Goal: Find specific page/section: Find specific page/section

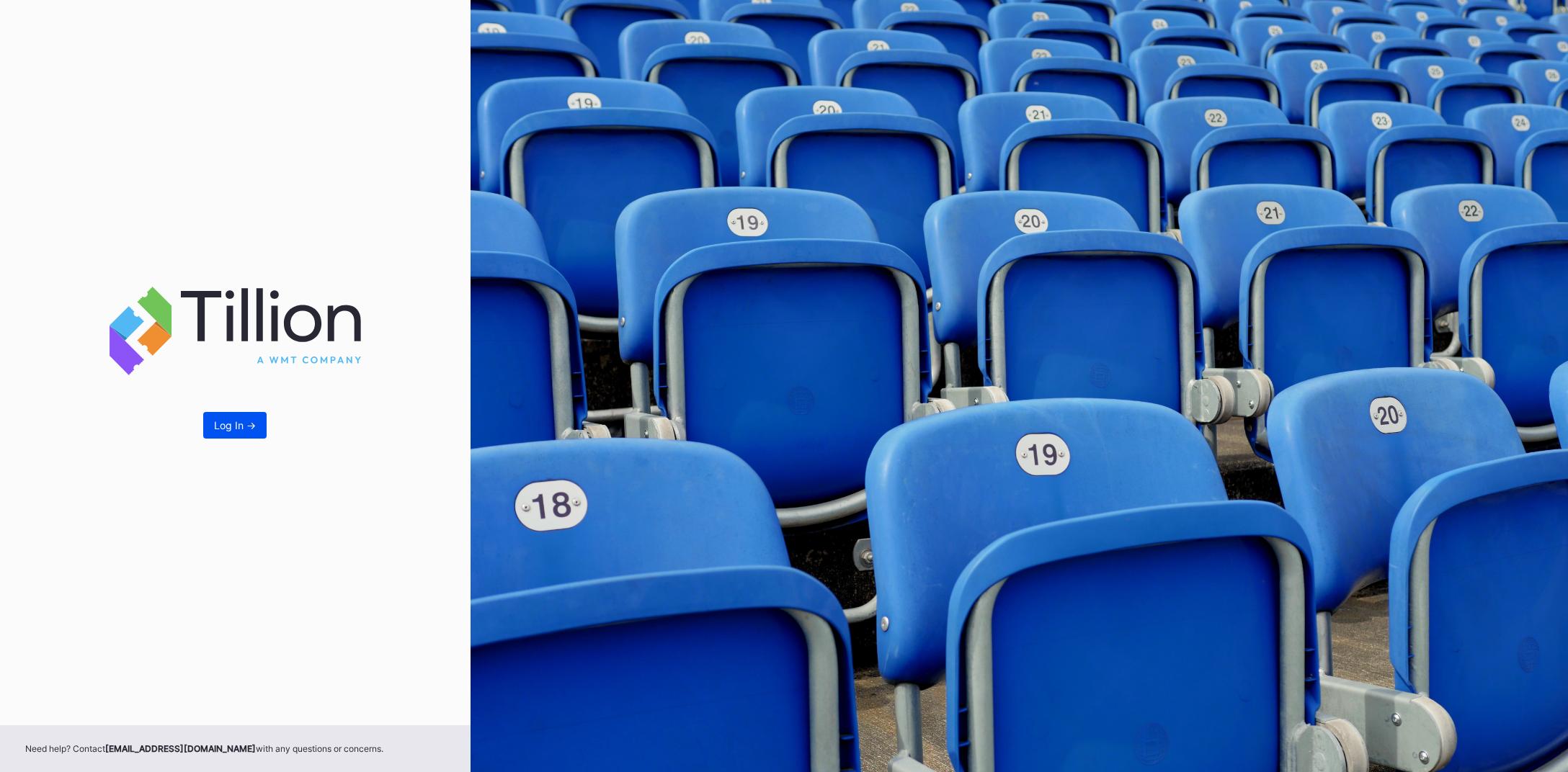
click at [222, 423] on div "Log In ->" at bounding box center [235, 425] width 41 height 12
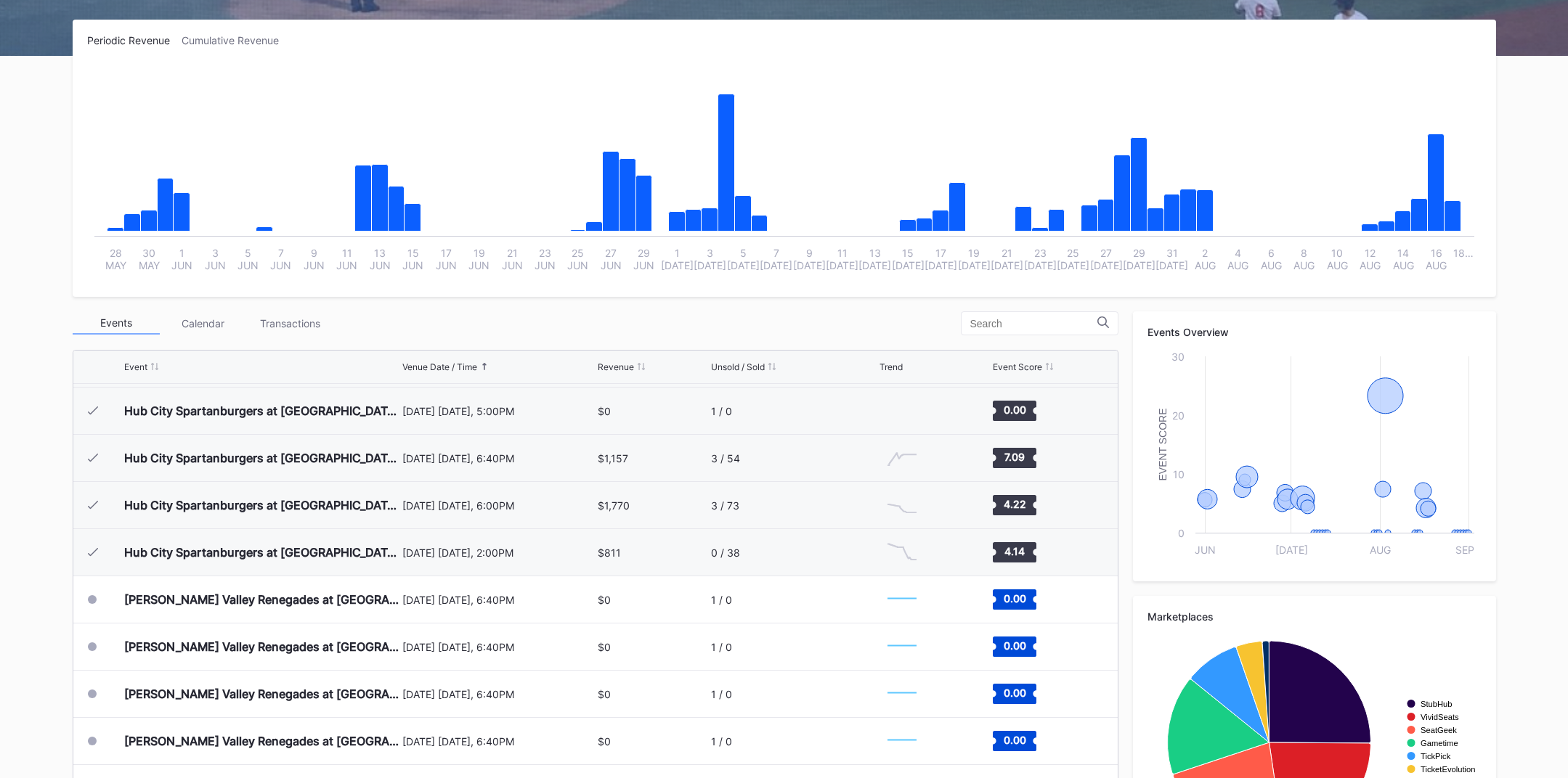
scroll to position [229, 0]
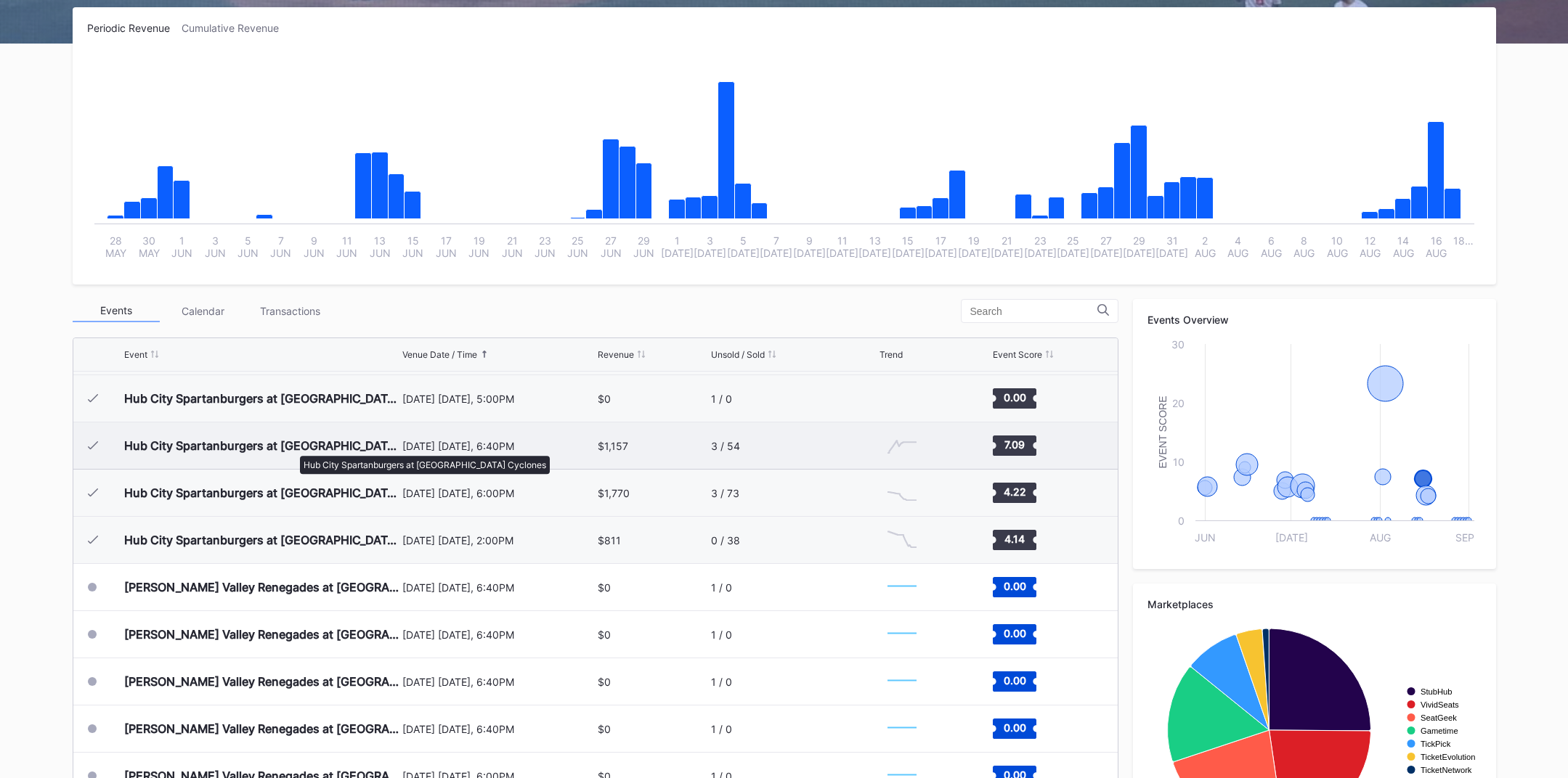
click at [293, 449] on div "Hub City Spartanburgers at [GEOGRAPHIC_DATA] Cyclones" at bounding box center [261, 445] width 275 height 14
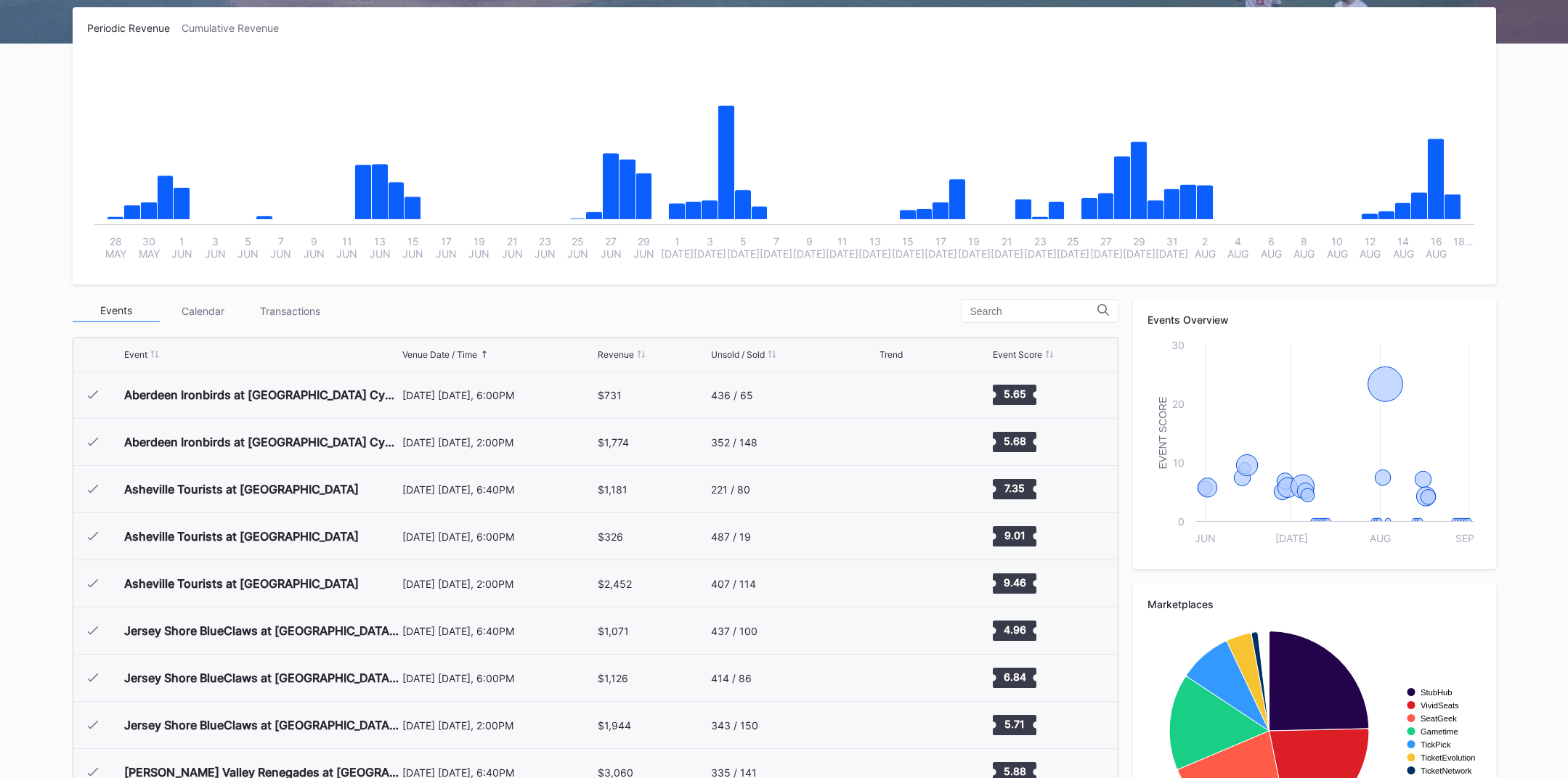
scroll to position [1176, 0]
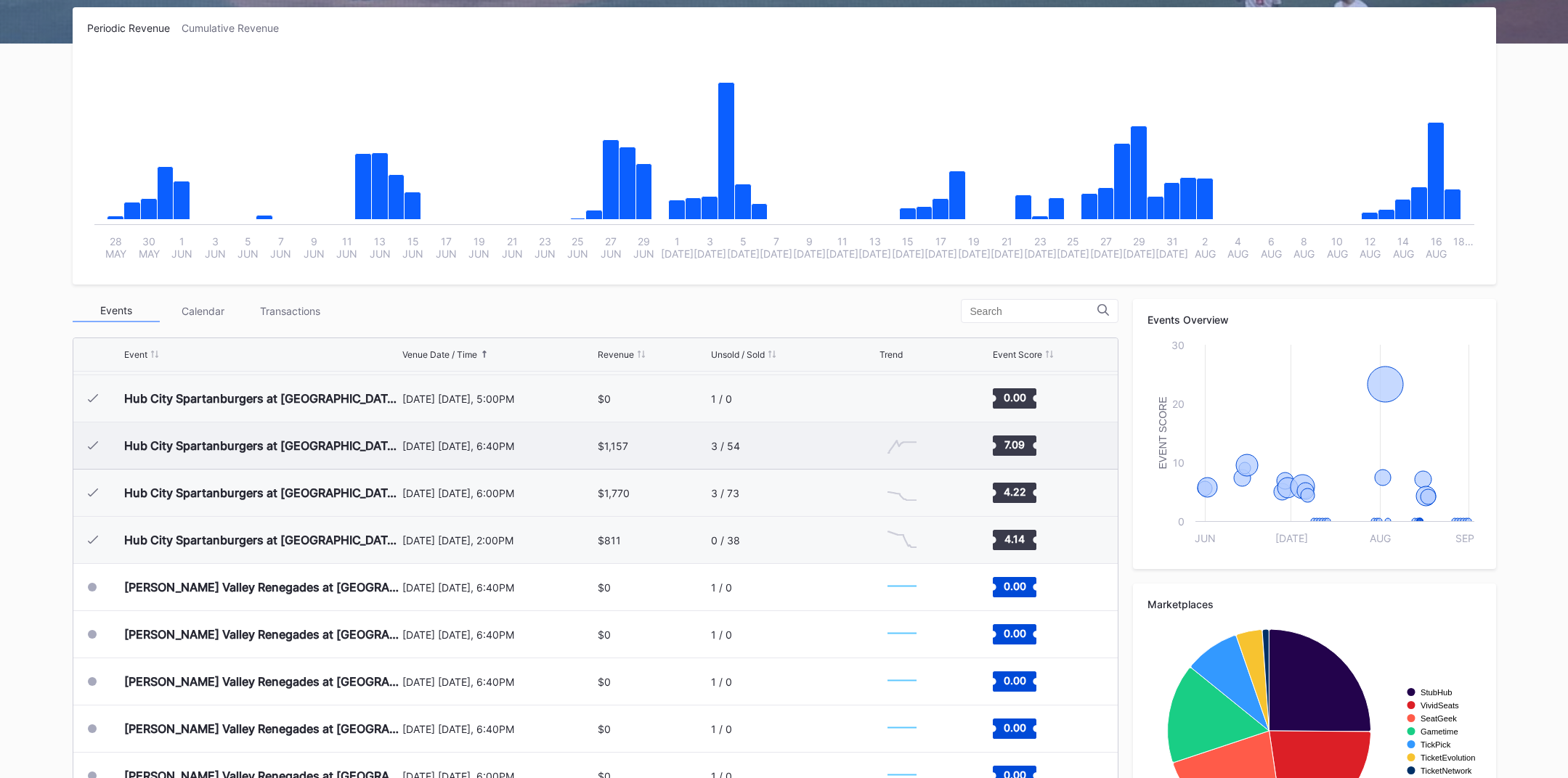
click at [376, 448] on div "Hub City Spartanburgers at [GEOGRAPHIC_DATA] Cyclones" at bounding box center [261, 445] width 275 height 14
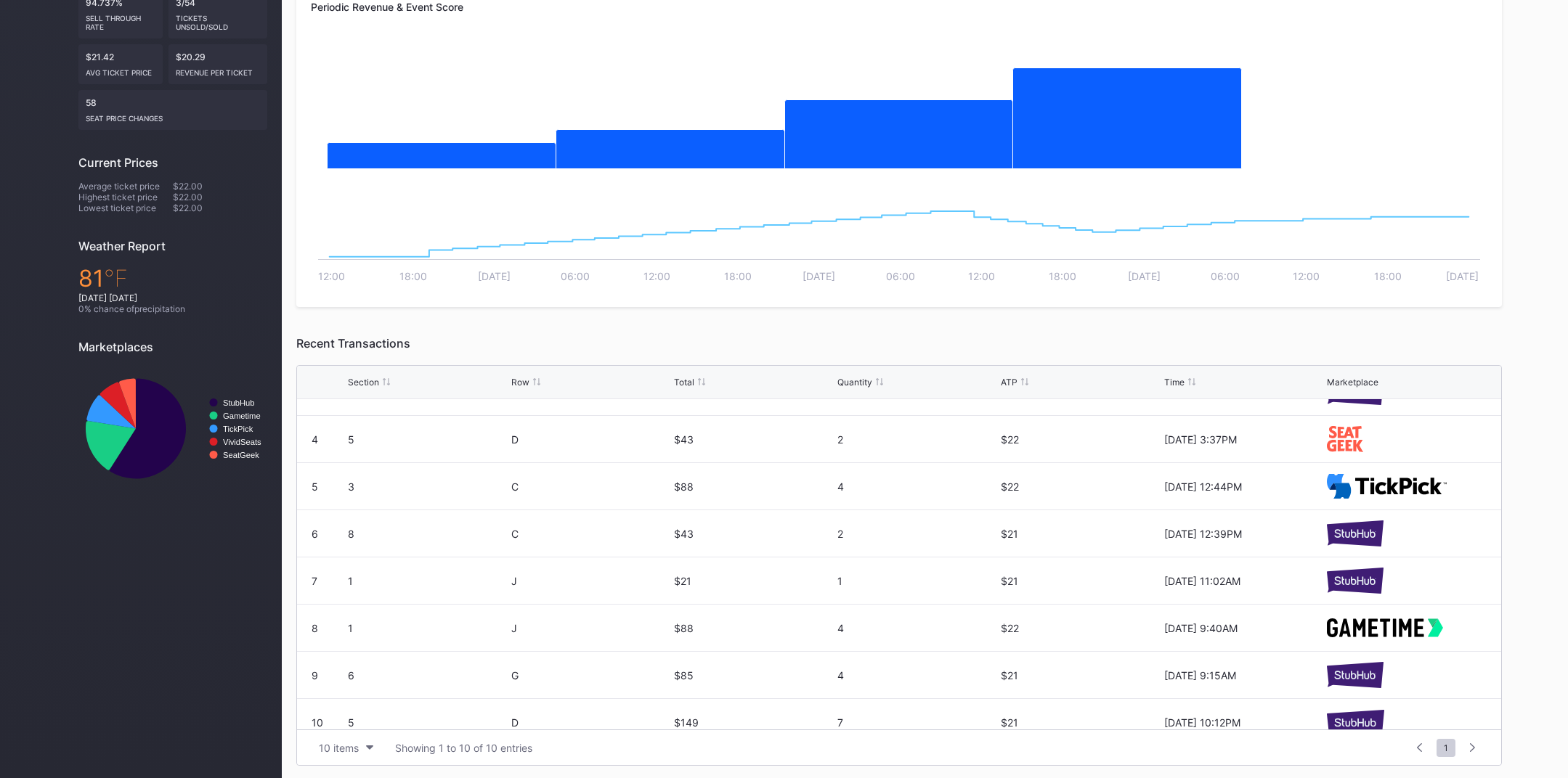
scroll to position [141, 0]
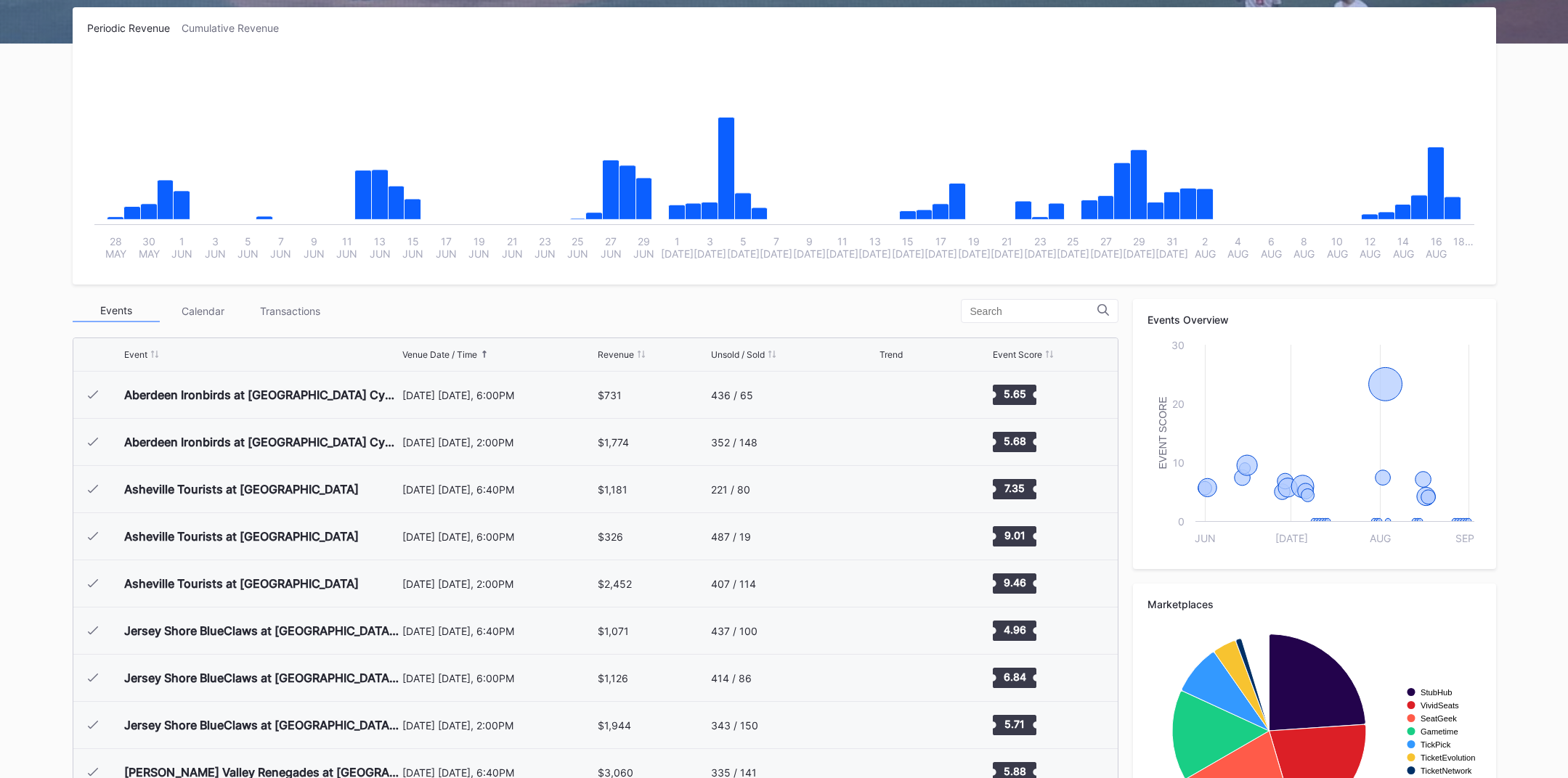
scroll to position [1176, 0]
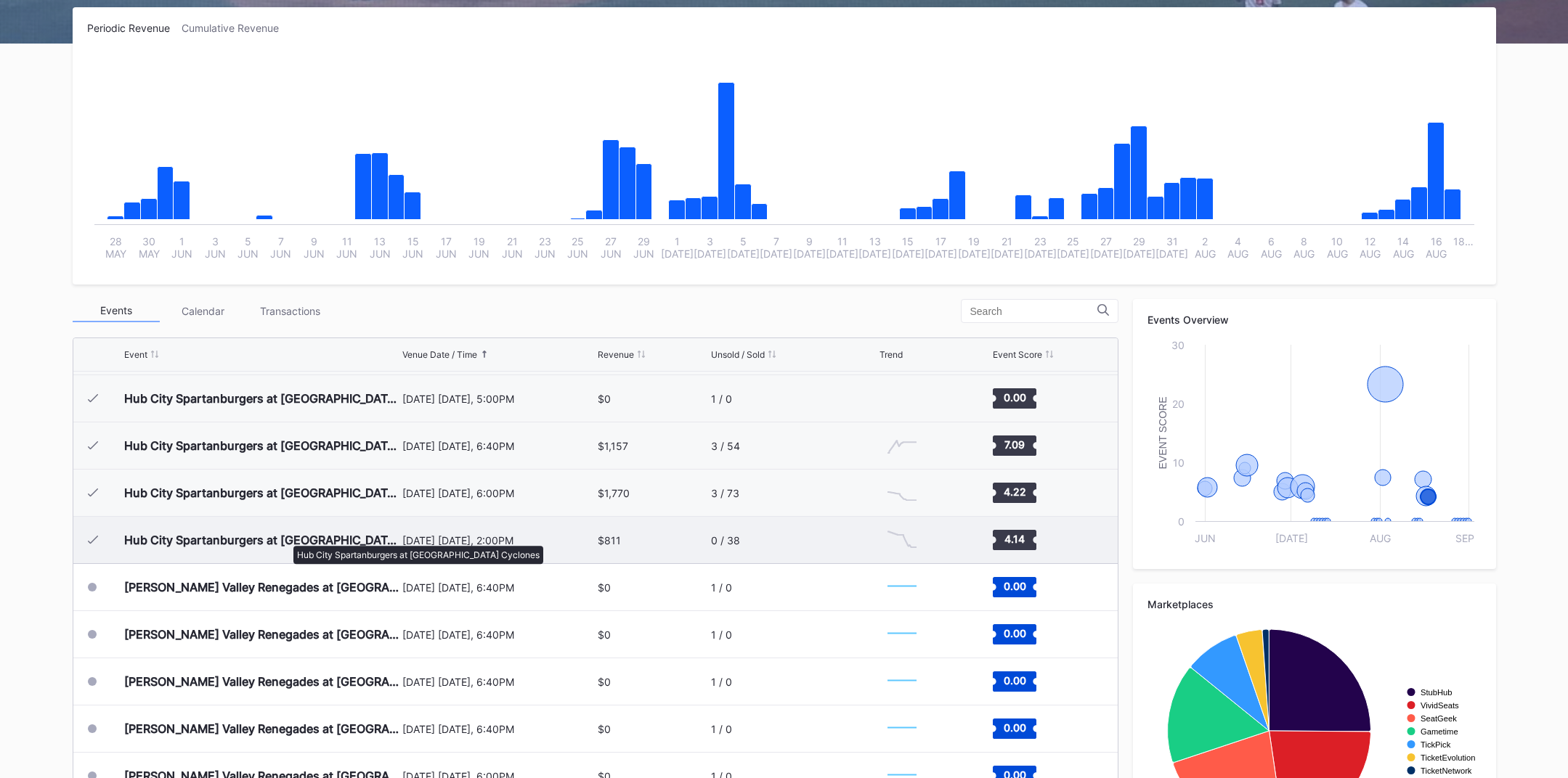
click at [286, 539] on div "Hub City Spartanburgers at [GEOGRAPHIC_DATA] Cyclones" at bounding box center [261, 539] width 275 height 14
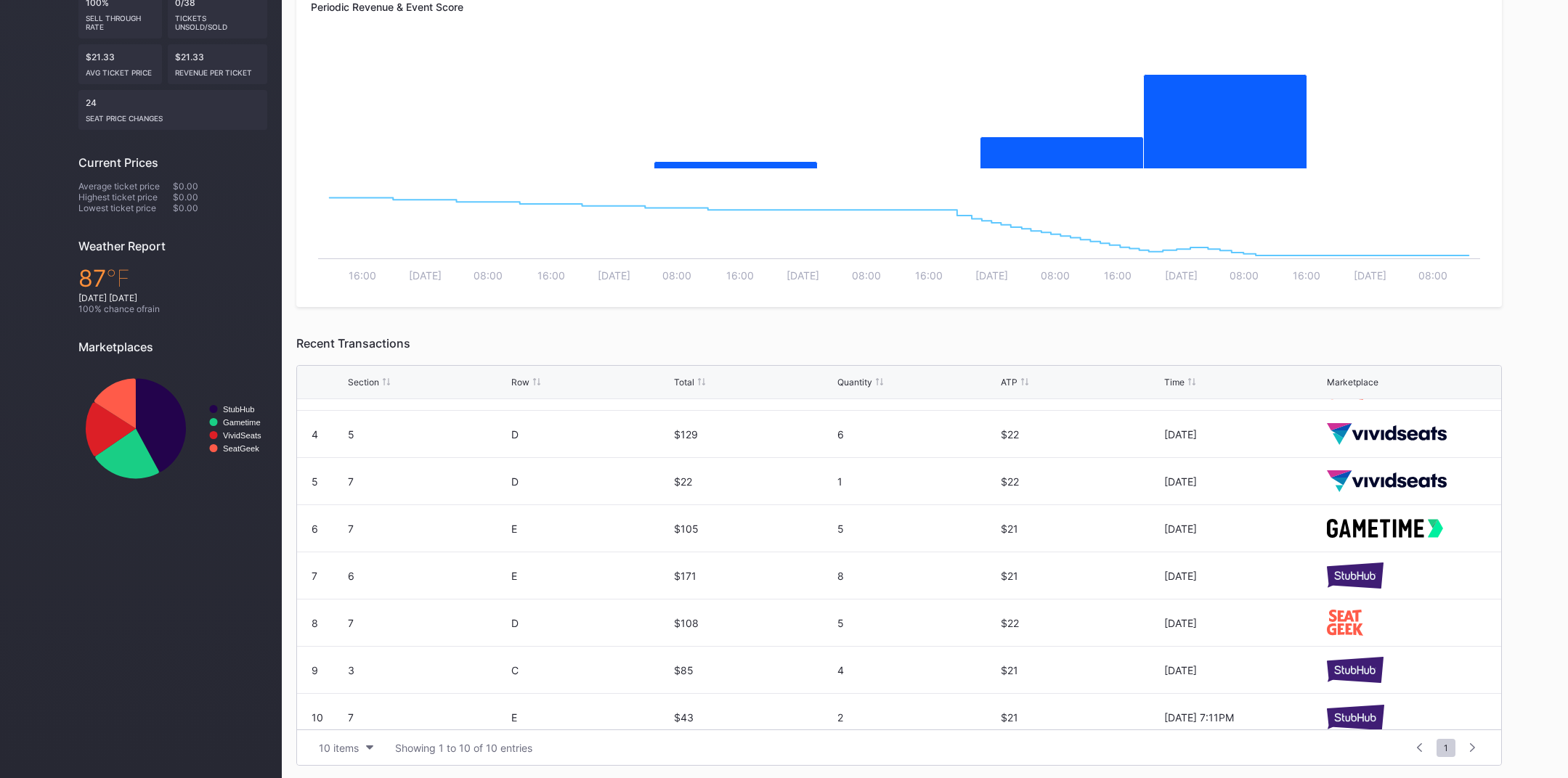
scroll to position [141, 0]
